Goal: Information Seeking & Learning: Learn about a topic

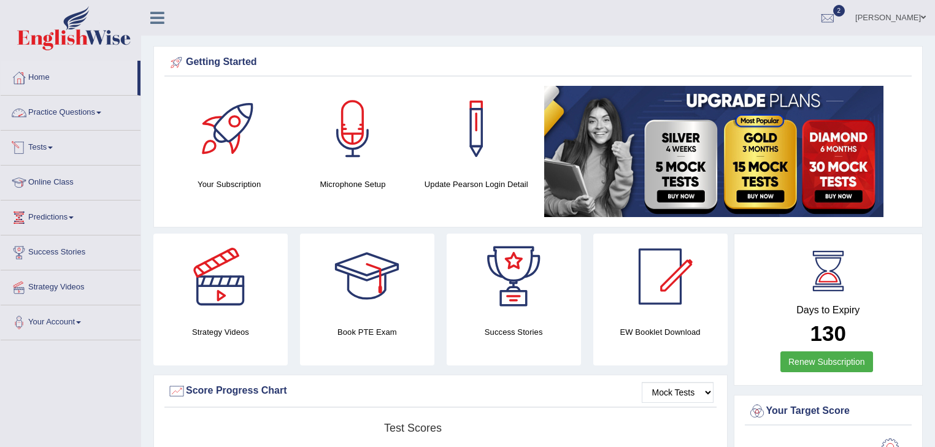
click at [62, 118] on link "Practice Questions" at bounding box center [71, 111] width 140 height 31
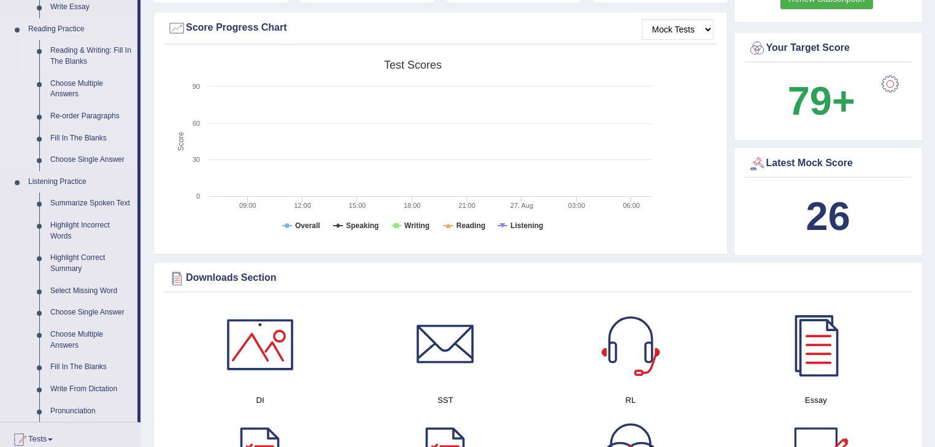
scroll to position [419, 0]
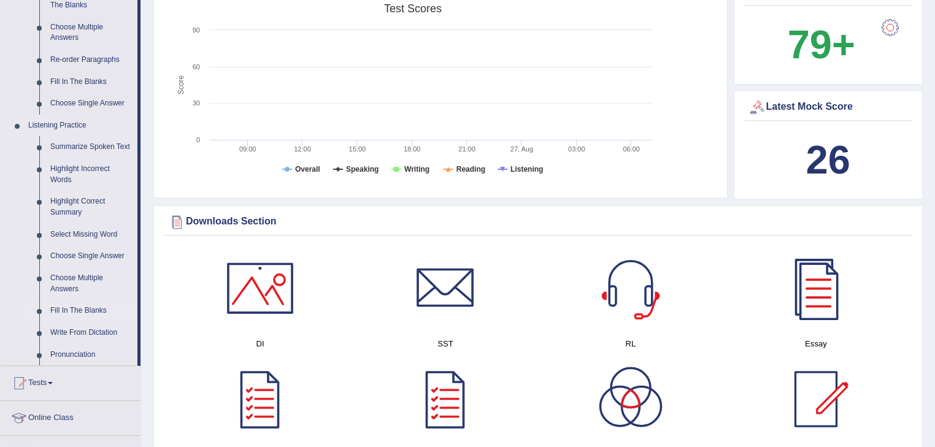
click at [98, 312] on link "Fill In The Blanks" at bounding box center [91, 311] width 93 height 22
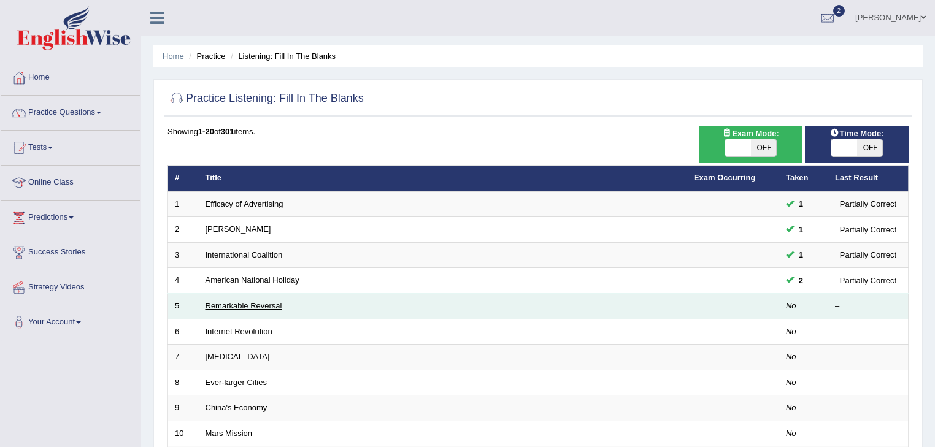
click at [231, 306] on link "Remarkable Reversal" at bounding box center [243, 305] width 77 height 9
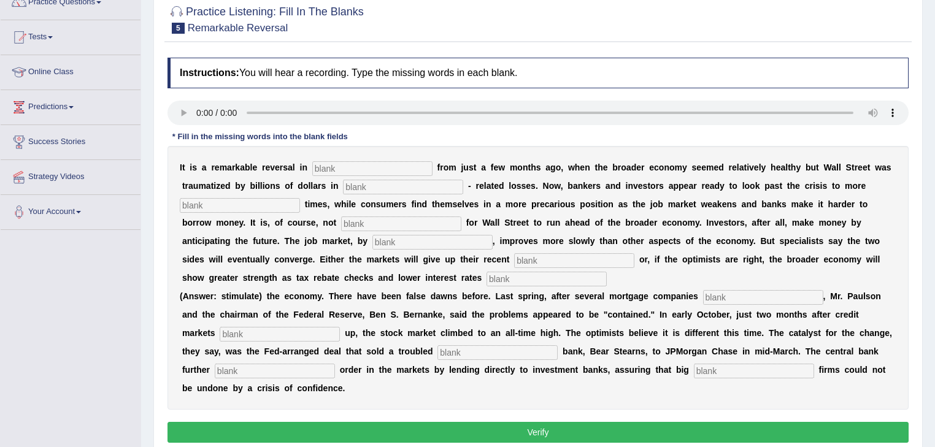
scroll to position [112, 0]
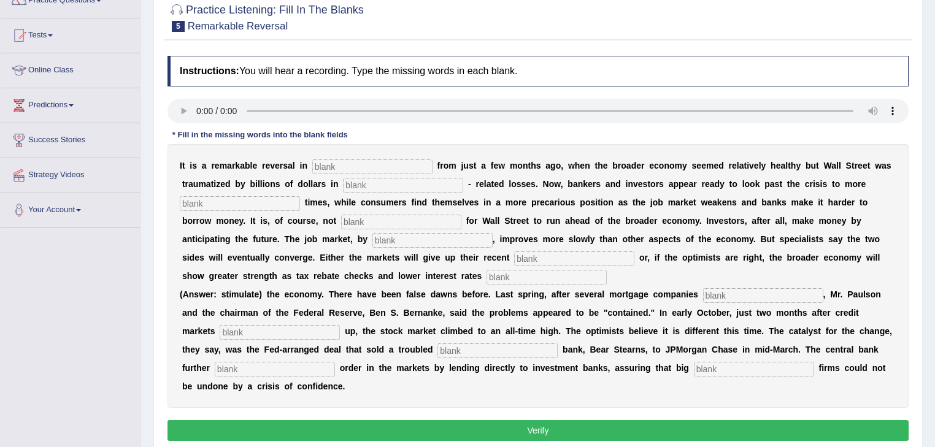
click at [316, 169] on input "text" at bounding box center [372, 166] width 120 height 15
type input "a"
type input "Attitude"
click at [343, 185] on input "text" at bounding box center [403, 185] width 120 height 15
click at [783, 177] on div "I t i s a r e m a r k a b l e r e v e r s a l i n Attitude f r o m j u s t a f …" at bounding box center [537, 276] width 741 height 264
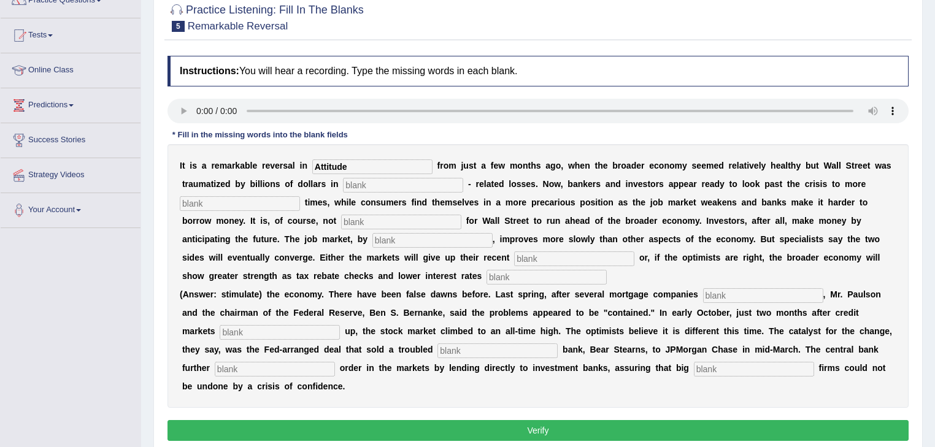
click at [300, 196] on input "text" at bounding box center [240, 203] width 120 height 15
type input "Prohibite"
click at [341, 221] on input "text" at bounding box center [401, 222] width 120 height 15
type input "Comon"
click at [372, 238] on input "text" at bounding box center [432, 240] width 120 height 15
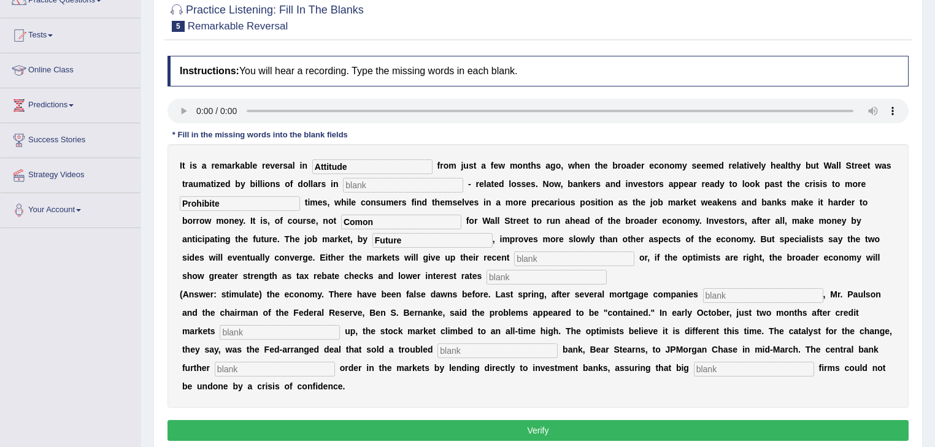
type input "Future"
click at [514, 258] on input "text" at bounding box center [574, 258] width 120 height 15
type input "Gains"
click at [486, 277] on input "text" at bounding box center [546, 277] width 120 height 15
type input "Stimulate"
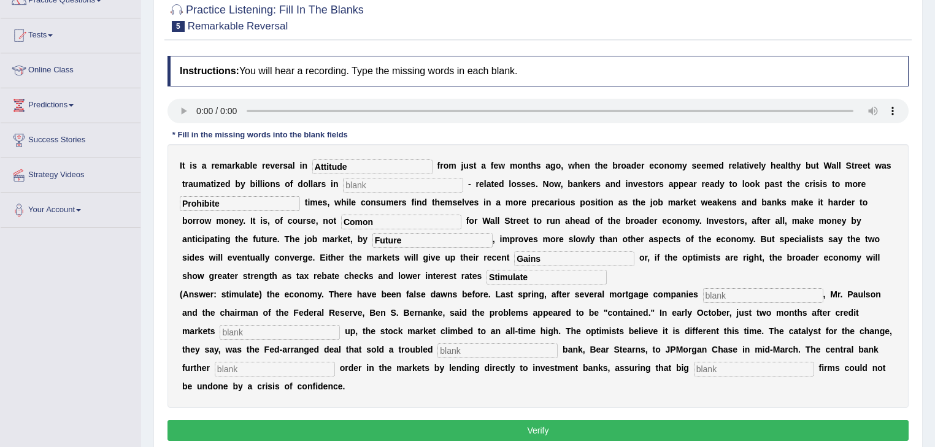
click at [703, 291] on input "text" at bounding box center [763, 295] width 120 height 15
type input "Colapse"
click at [240, 333] on input "text" at bounding box center [280, 332] width 120 height 15
type input "close"
click at [437, 351] on input "text" at bounding box center [497, 350] width 120 height 15
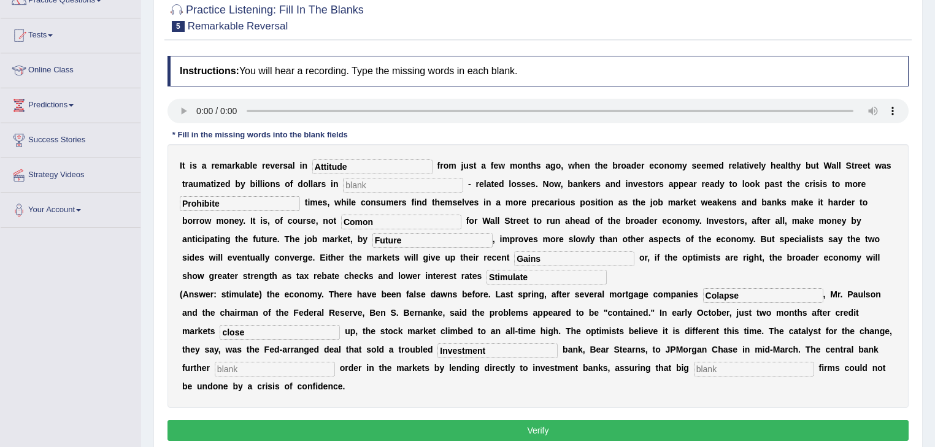
type input "Investment"
click at [335, 362] on input "text" at bounding box center [275, 369] width 120 height 15
type input "Restored"
click at [694, 368] on input "text" at bounding box center [754, 369] width 120 height 15
type input "Security"
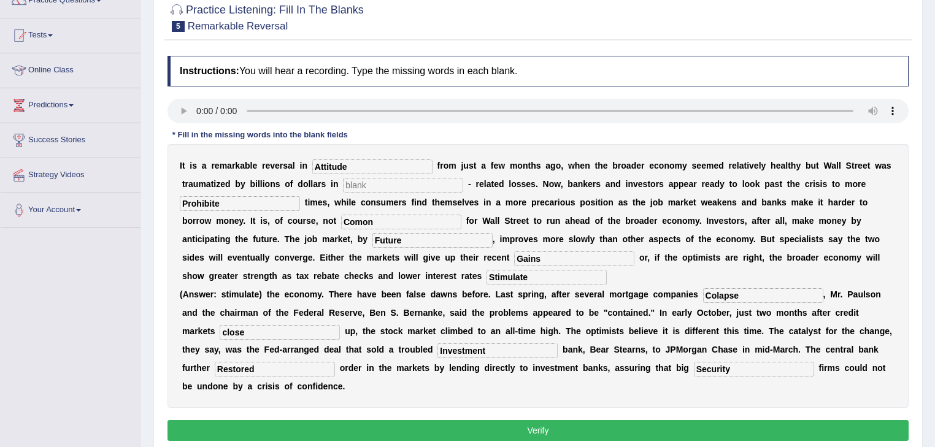
click at [343, 185] on input "text" at bounding box center [403, 185] width 120 height 15
type input "f"
type input "Fast"
click at [312, 167] on input "Attitude" at bounding box center [372, 166] width 120 height 15
type input "attitude"
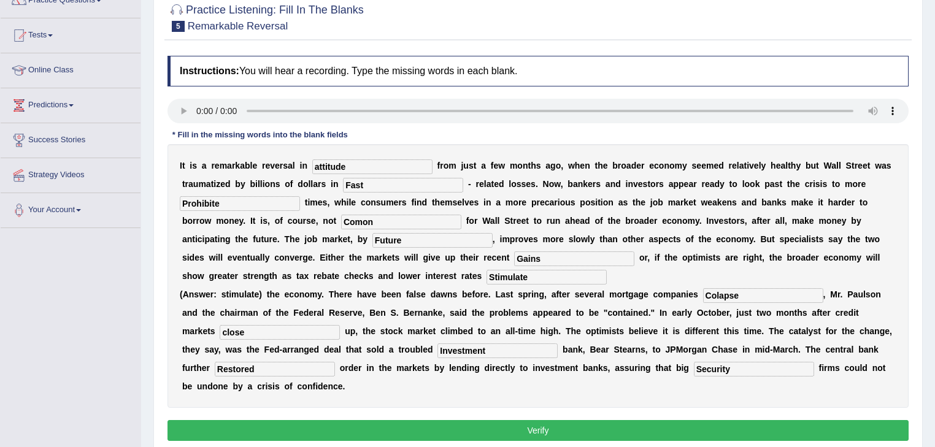
click at [343, 184] on input "Fast" at bounding box center [403, 185] width 120 height 15
type input "fast"
click at [341, 222] on input "Comon" at bounding box center [401, 222] width 120 height 15
type input "comon"
click at [372, 241] on input "Future" at bounding box center [432, 240] width 120 height 15
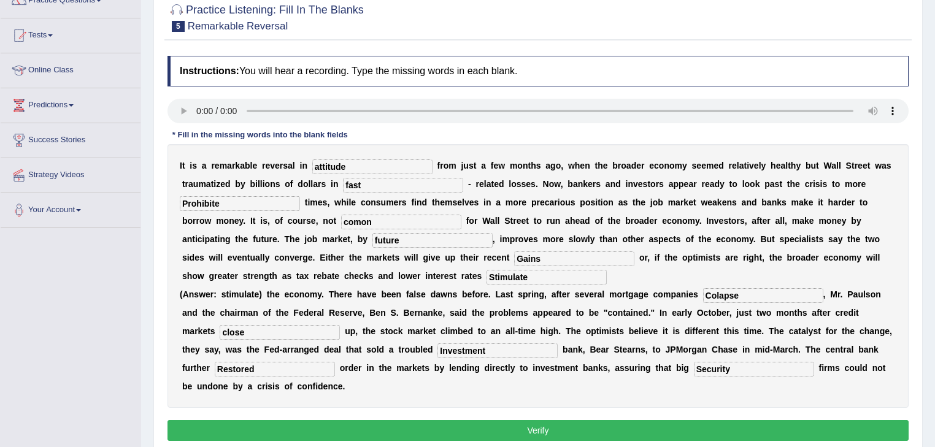
type input "future"
click at [514, 257] on input "Gains" at bounding box center [574, 258] width 120 height 15
type input "gains"
click at [300, 196] on input "Prohibite" at bounding box center [240, 203] width 120 height 15
type input "prohibite"
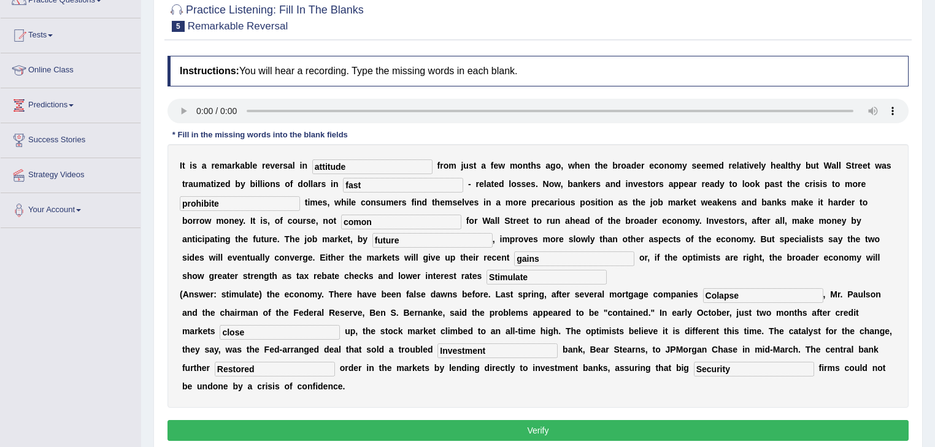
click at [486, 277] on input "Stimulate" at bounding box center [546, 277] width 120 height 15
type input "stimulate"
click at [703, 296] on input "Colapse" at bounding box center [763, 295] width 120 height 15
type input "colapse"
click at [694, 366] on input "Security" at bounding box center [754, 369] width 120 height 15
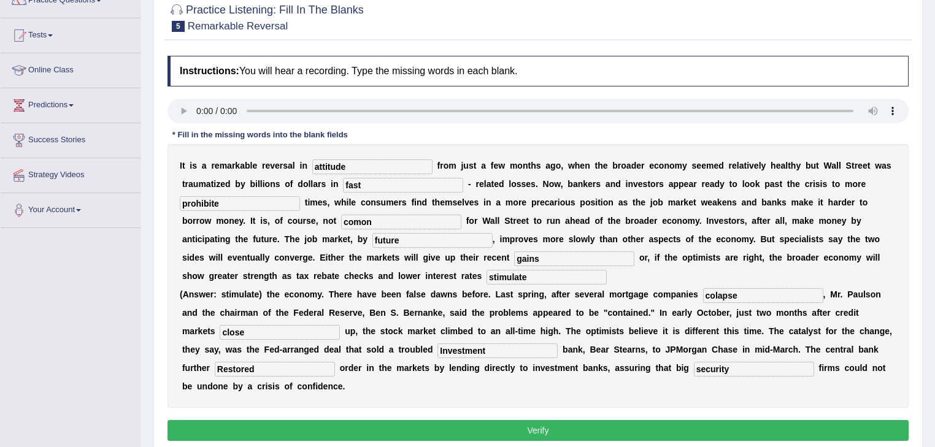
type input "security"
click at [437, 351] on input "Investment" at bounding box center [497, 350] width 120 height 15
type input "investment"
click at [335, 362] on input "Restored" at bounding box center [275, 369] width 120 height 15
type input "restored"
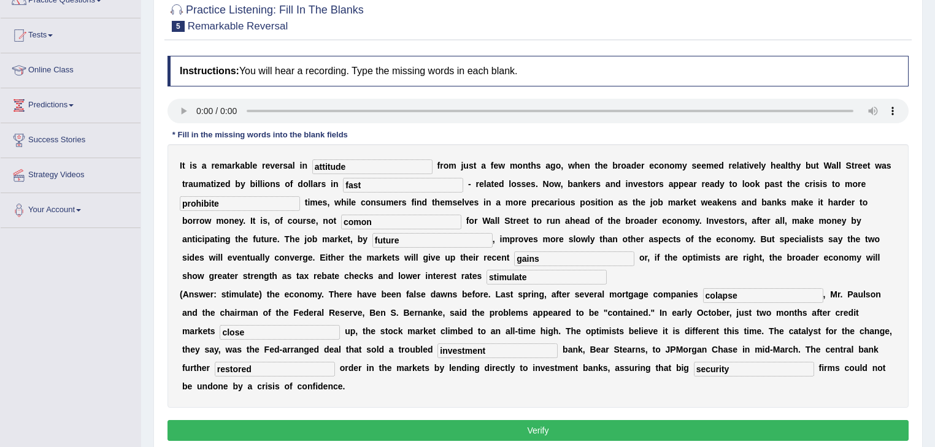
click at [599, 420] on button "Verify" at bounding box center [537, 430] width 741 height 21
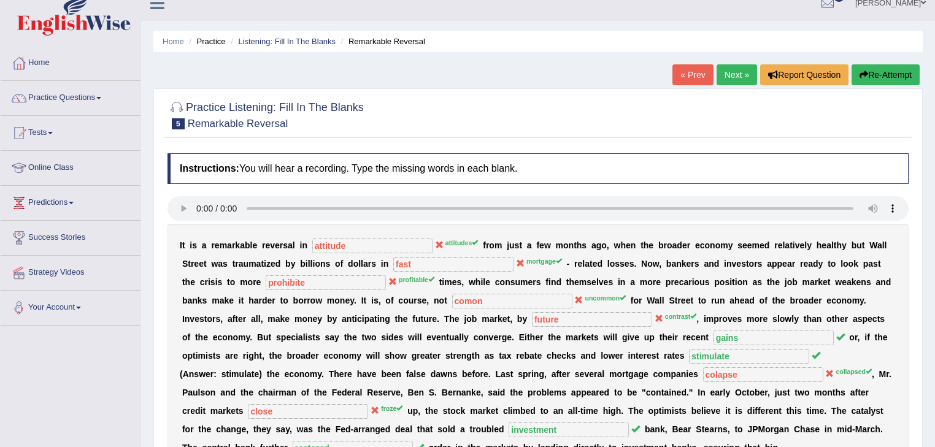
scroll to position [13, 0]
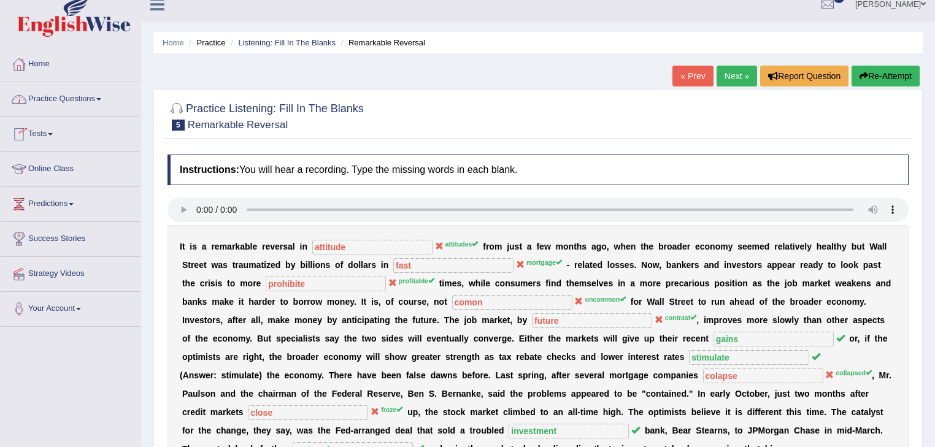
click at [51, 98] on link "Practice Questions" at bounding box center [71, 97] width 140 height 31
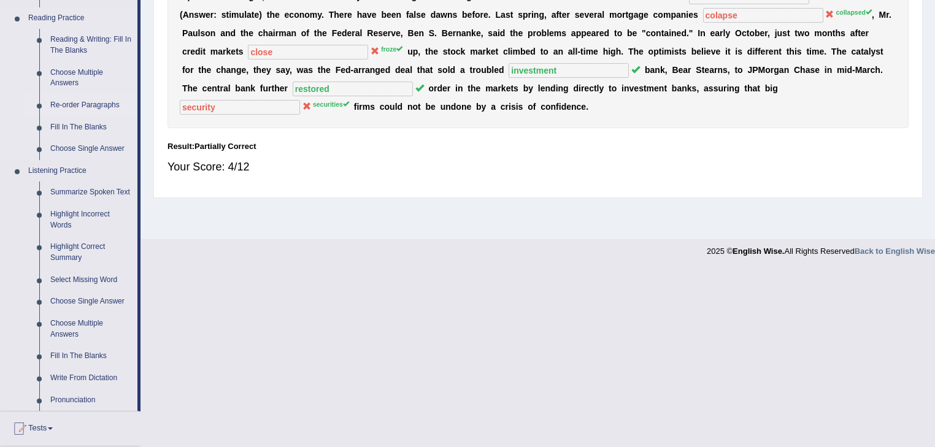
scroll to position [375, 0]
click at [74, 216] on link "Highlight Incorrect Words" at bounding box center [91, 219] width 93 height 33
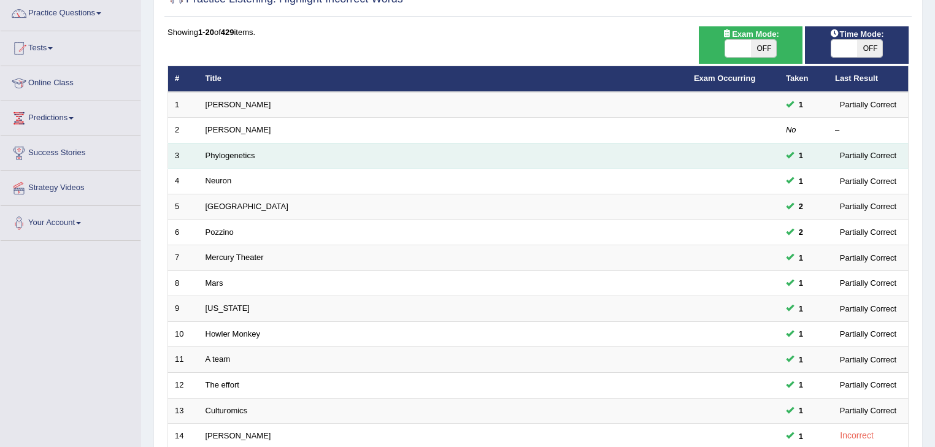
scroll to position [102, 0]
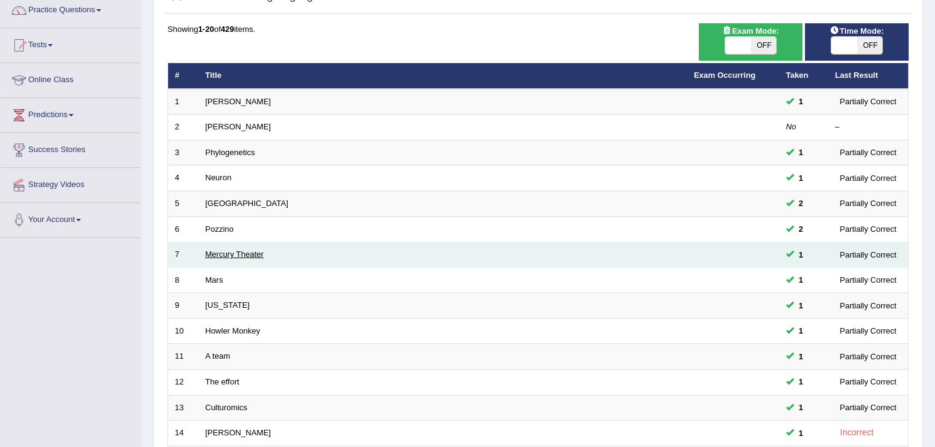
click at [216, 253] on link "Mercury Theater" at bounding box center [234, 254] width 58 height 9
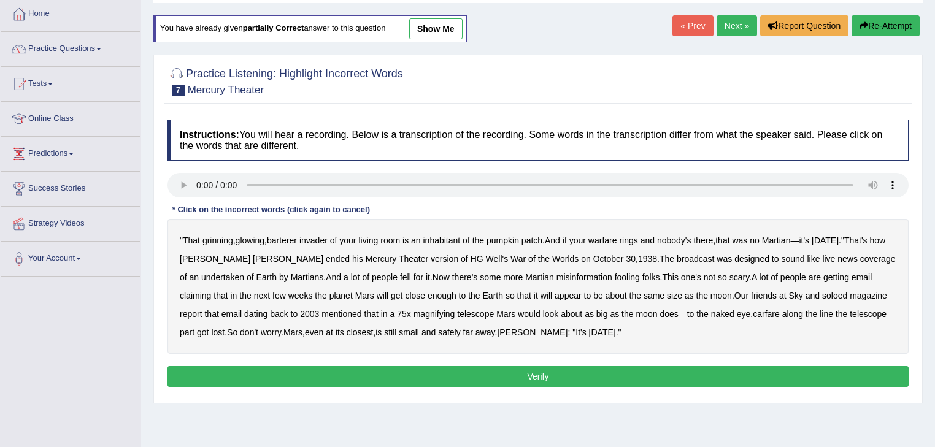
scroll to position [59, 0]
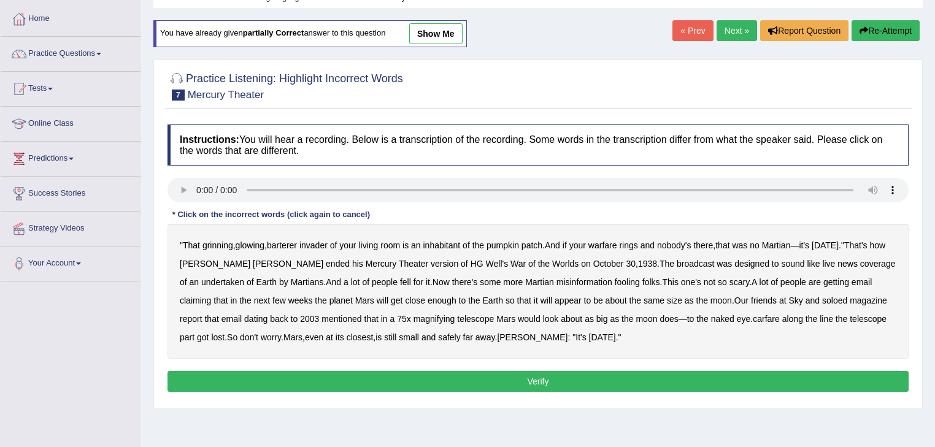
click at [418, 37] on link "show me" at bounding box center [435, 33] width 53 height 21
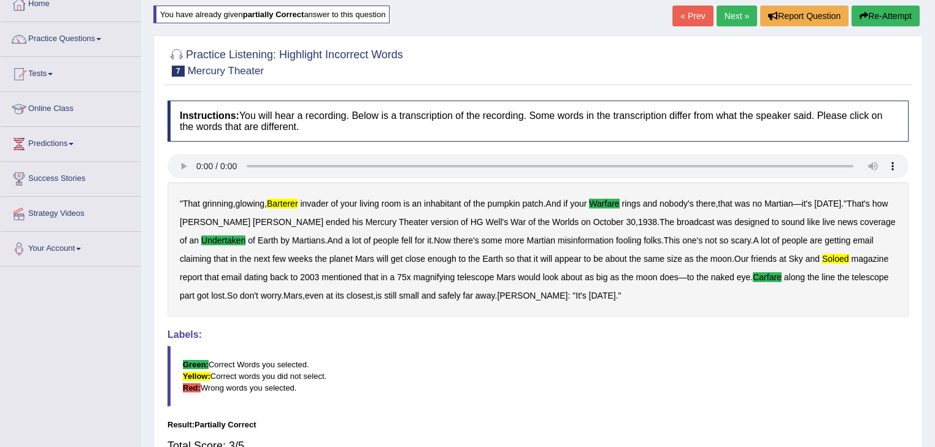
scroll to position [73, 0]
click at [718, 21] on link "Next »" at bounding box center [736, 16] width 40 height 21
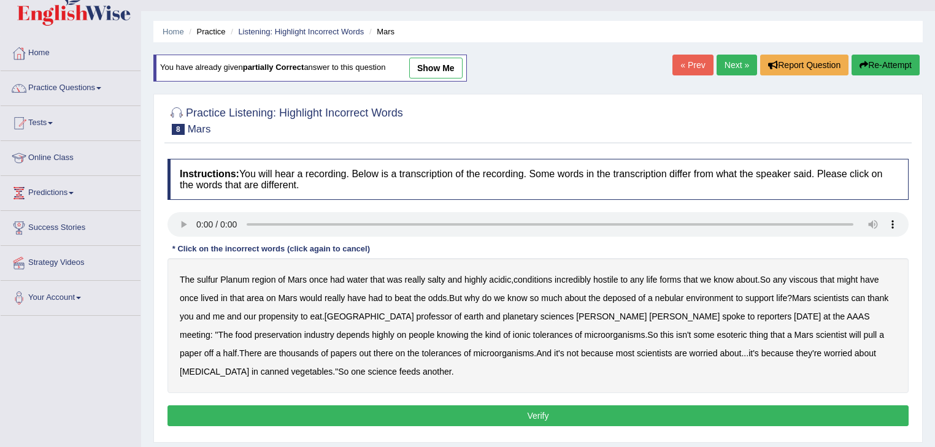
scroll to position [25, 0]
click at [202, 278] on b "sulfur" at bounding box center [207, 280] width 21 height 10
click at [814, 285] on div "The sulfur Planum region of [GEOGRAPHIC_DATA] once had water that was really sa…" at bounding box center [537, 325] width 741 height 135
click at [814, 280] on b "viscous" at bounding box center [803, 280] width 29 height 10
click at [846, 314] on b "AAAS" at bounding box center [857, 317] width 23 height 10
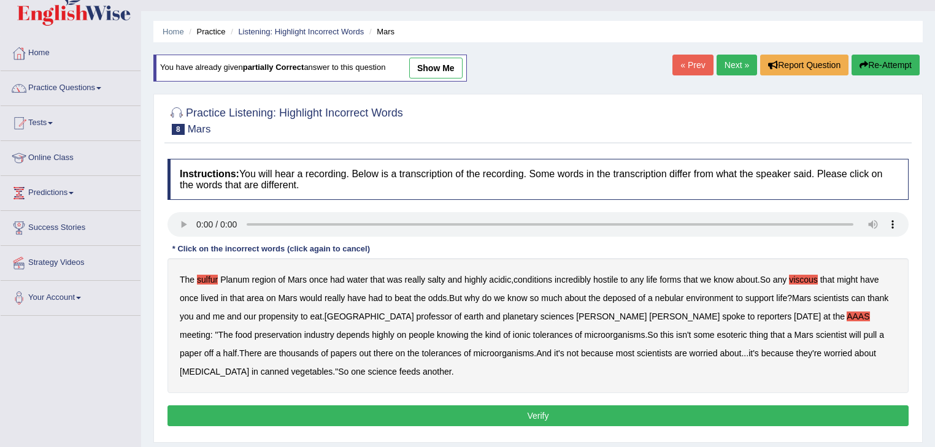
click at [823, 315] on b "at" at bounding box center [826, 317] width 7 height 10
click at [846, 316] on b "AAAS" at bounding box center [857, 317] width 23 height 10
click at [761, 356] on b "because" at bounding box center [777, 353] width 33 height 10
click at [617, 357] on div "The sulfur Planum region of Mars once had water that was really salty and highl…" at bounding box center [537, 325] width 741 height 135
click at [761, 353] on b "because" at bounding box center [777, 353] width 33 height 10
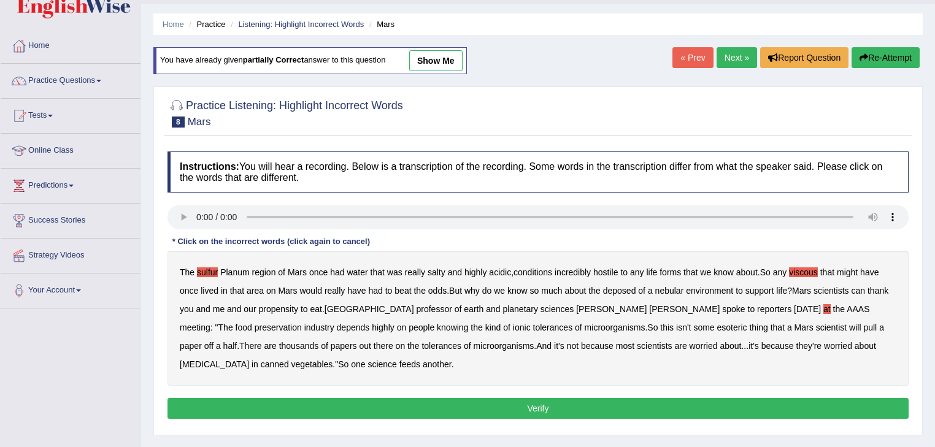
scroll to position [33, 0]
click at [423, 400] on button "Verify" at bounding box center [537, 407] width 741 height 21
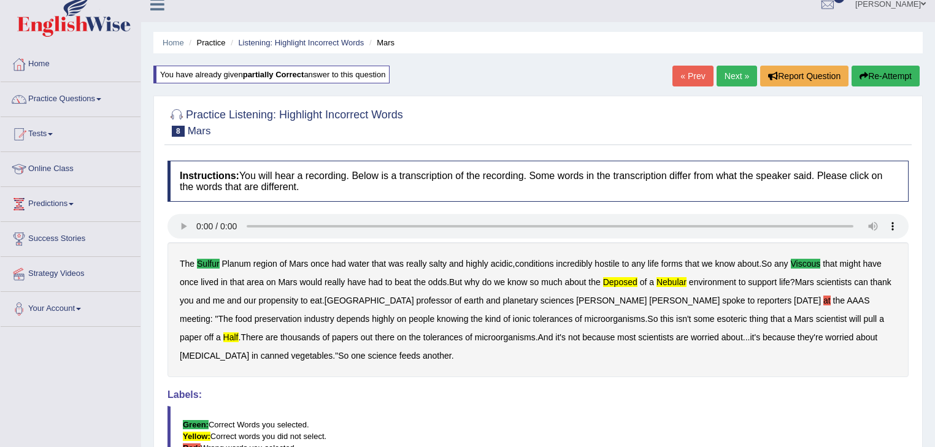
scroll to position [0, 0]
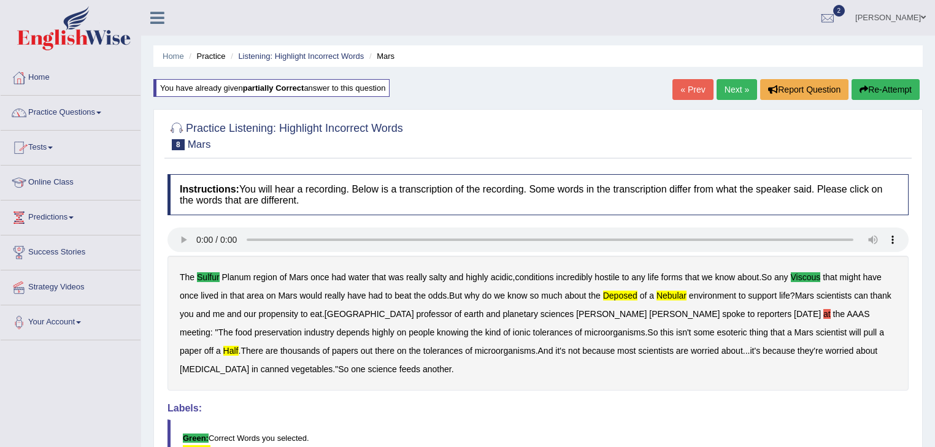
click at [53, 112] on link "Practice Questions" at bounding box center [71, 111] width 140 height 31
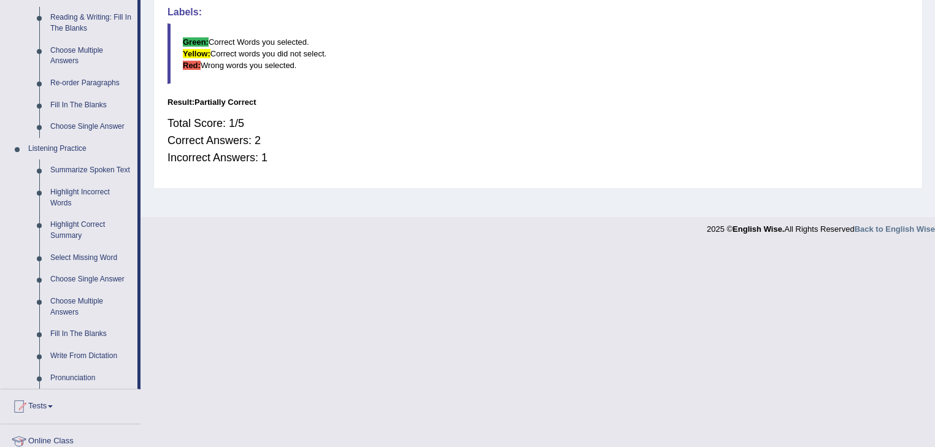
scroll to position [397, 0]
click at [64, 167] on link "Summarize Spoken Text" at bounding box center [91, 170] width 93 height 22
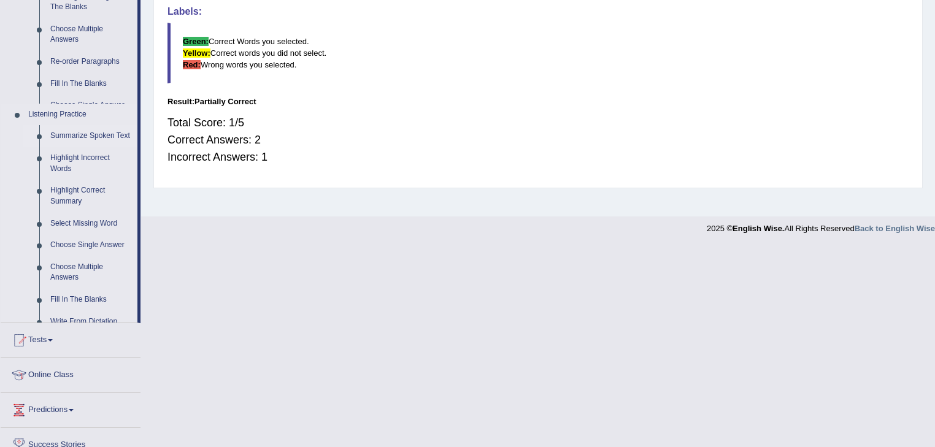
scroll to position [197, 0]
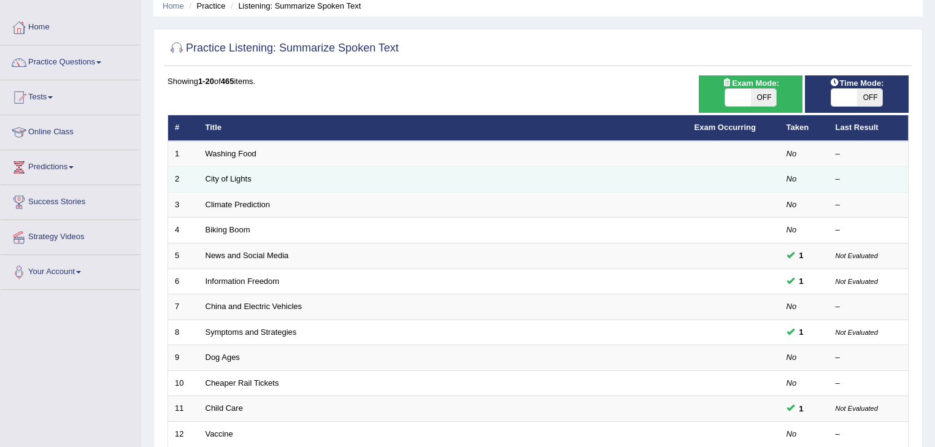
scroll to position [52, 0]
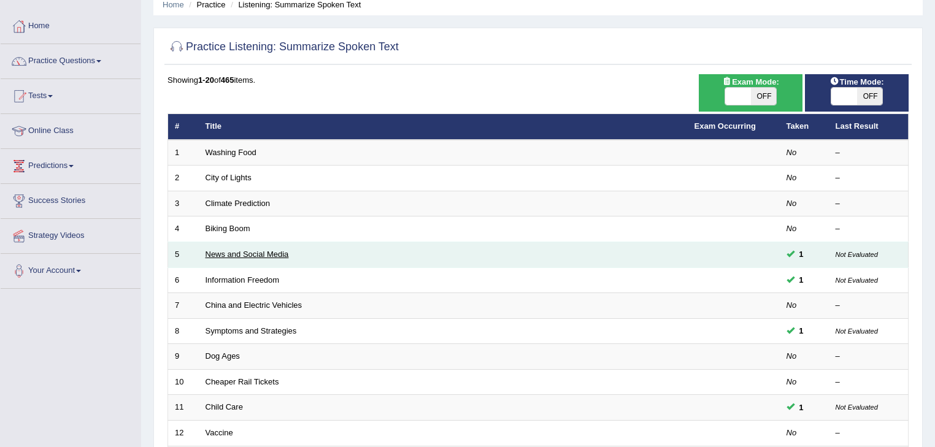
click at [224, 254] on link "News and Social Media" at bounding box center [246, 254] width 83 height 9
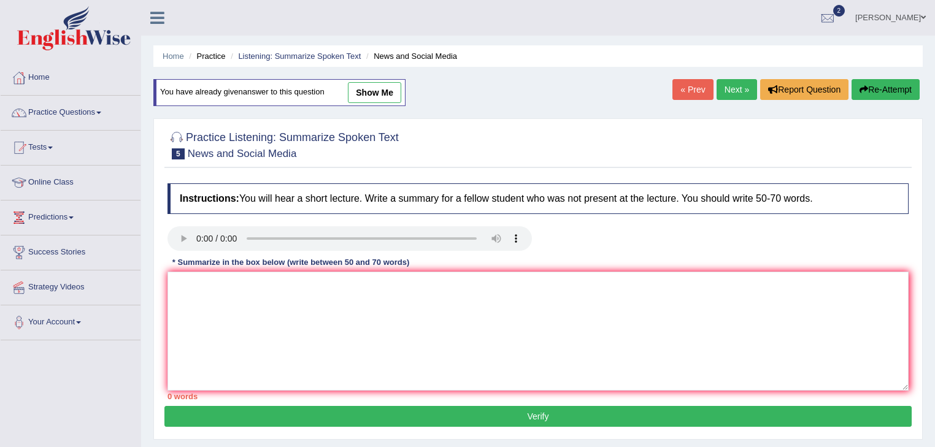
click at [364, 93] on link "show me" at bounding box center [374, 92] width 53 height 21
type textarea "A noteworthy point reveled in the lecture was about news and social media, smar…"
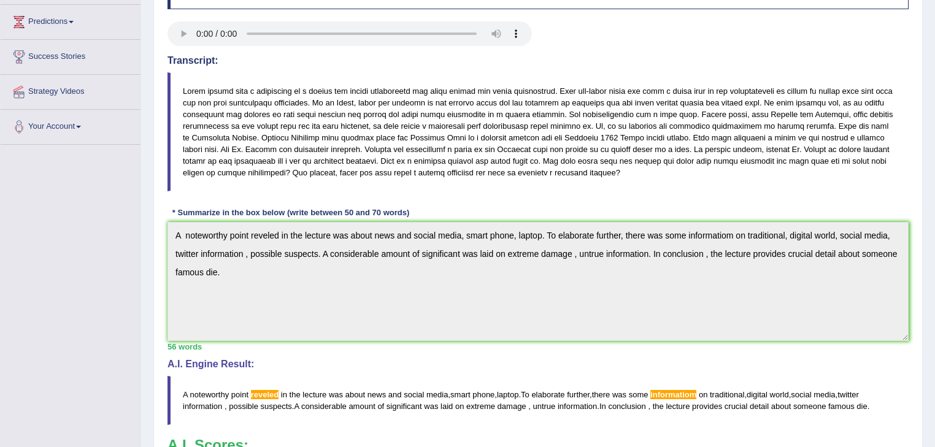
scroll to position [195, 0]
